Goal: Obtain resource: Obtain resource

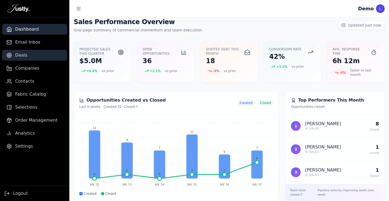
click at [40, 52] on link "Deals" at bounding box center [34, 55] width 65 height 11
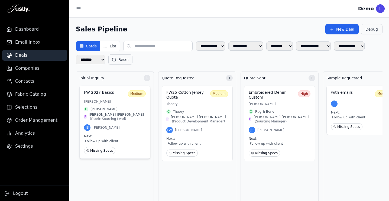
click at [113, 94] on h3 "FW 2027 Basics" at bounding box center [105, 92] width 42 height 5
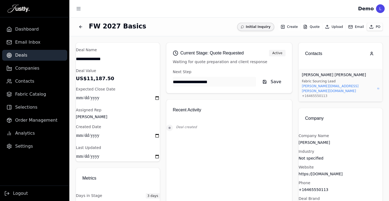
click at [357, 27] on button "Email" at bounding box center [356, 27] width 20 height 8
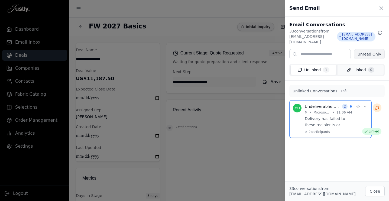
click at [357, 67] on span "Linked" at bounding box center [359, 69] width 12 height 5
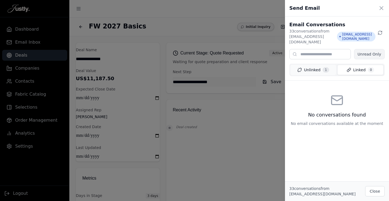
click at [321, 68] on button "Unlinked 1" at bounding box center [313, 70] width 46 height 10
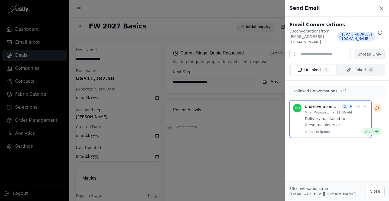
click at [380, 7] on icon at bounding box center [381, 8] width 6 height 6
